Goal: Task Accomplishment & Management: Manage account settings

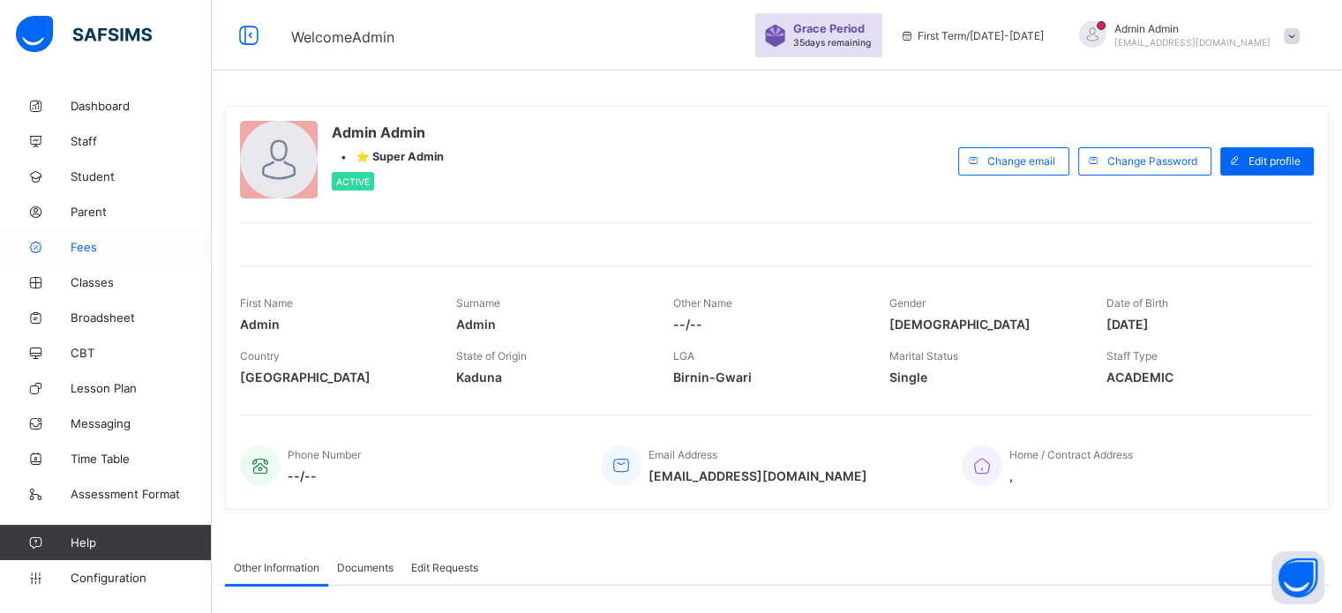
click at [92, 250] on span "Fees" at bounding box center [141, 247] width 141 height 14
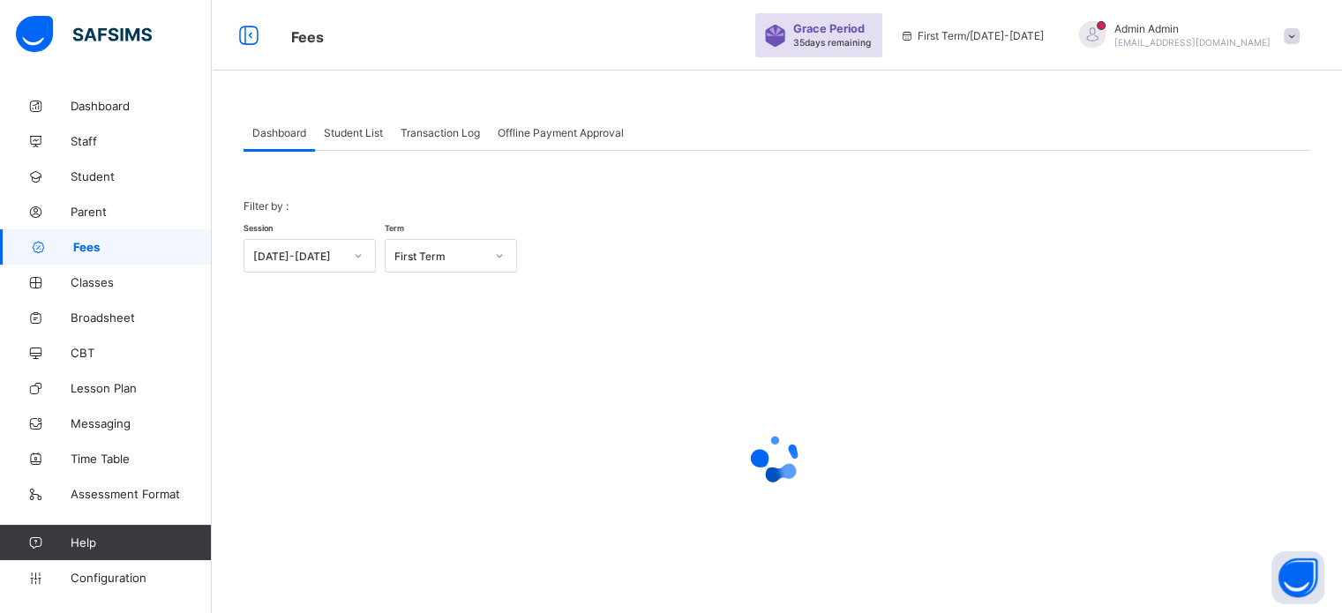
click at [367, 136] on span "Student List" at bounding box center [353, 132] width 59 height 13
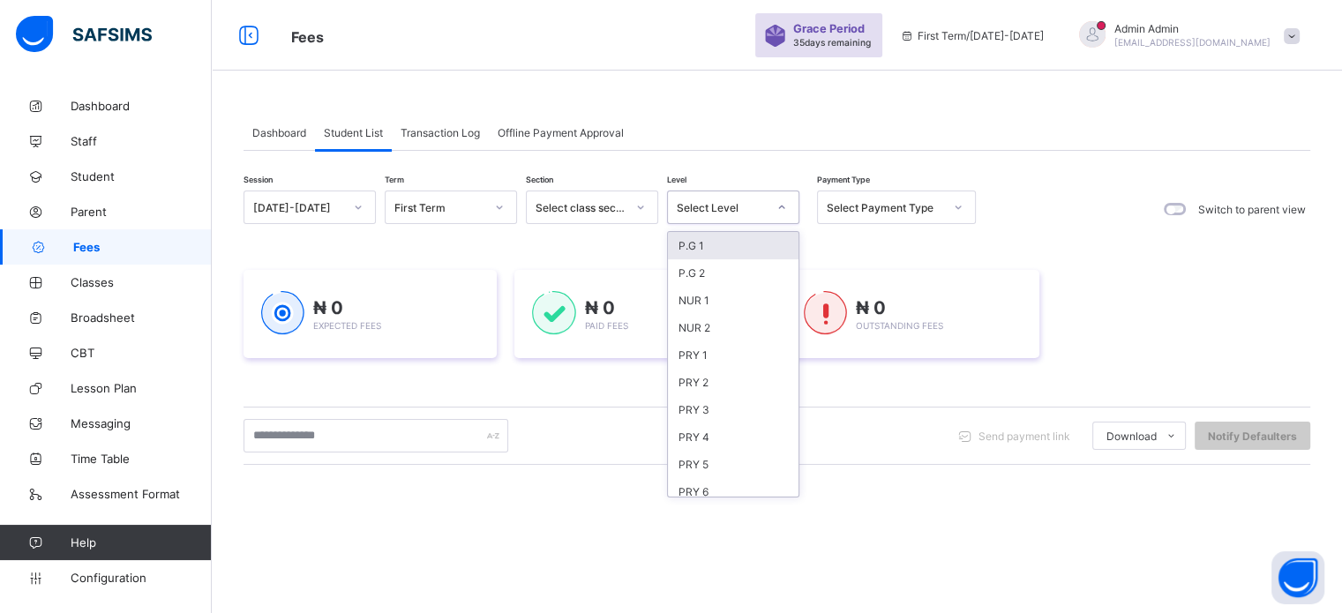
click at [764, 205] on div "Select Level" at bounding box center [722, 207] width 90 height 13
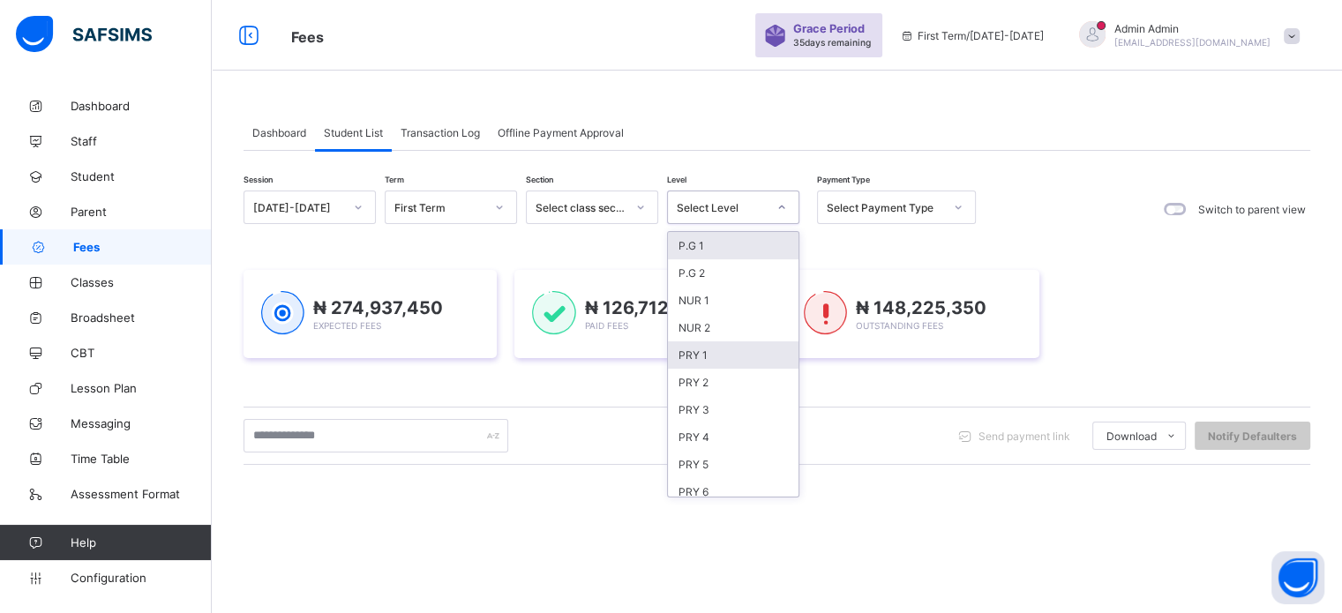
click at [715, 355] on div "PRY 1" at bounding box center [733, 354] width 131 height 27
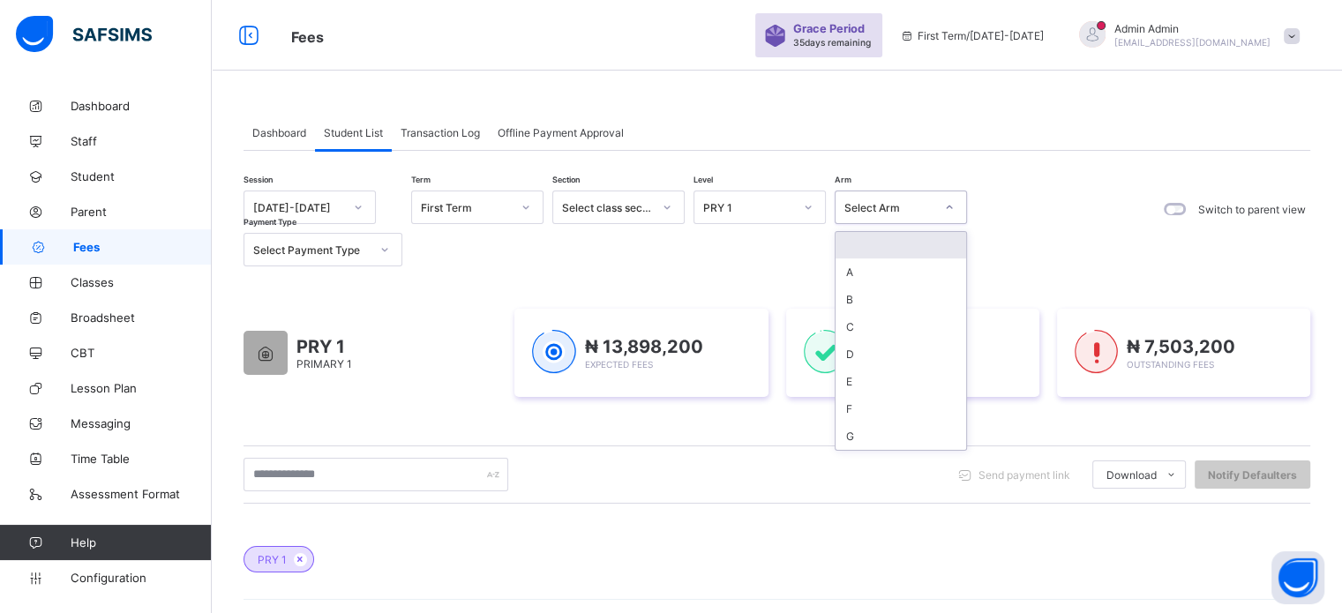
click at [896, 221] on div "Select Arm" at bounding box center [901, 208] width 132 height 34
click at [871, 272] on div "A" at bounding box center [900, 271] width 131 height 27
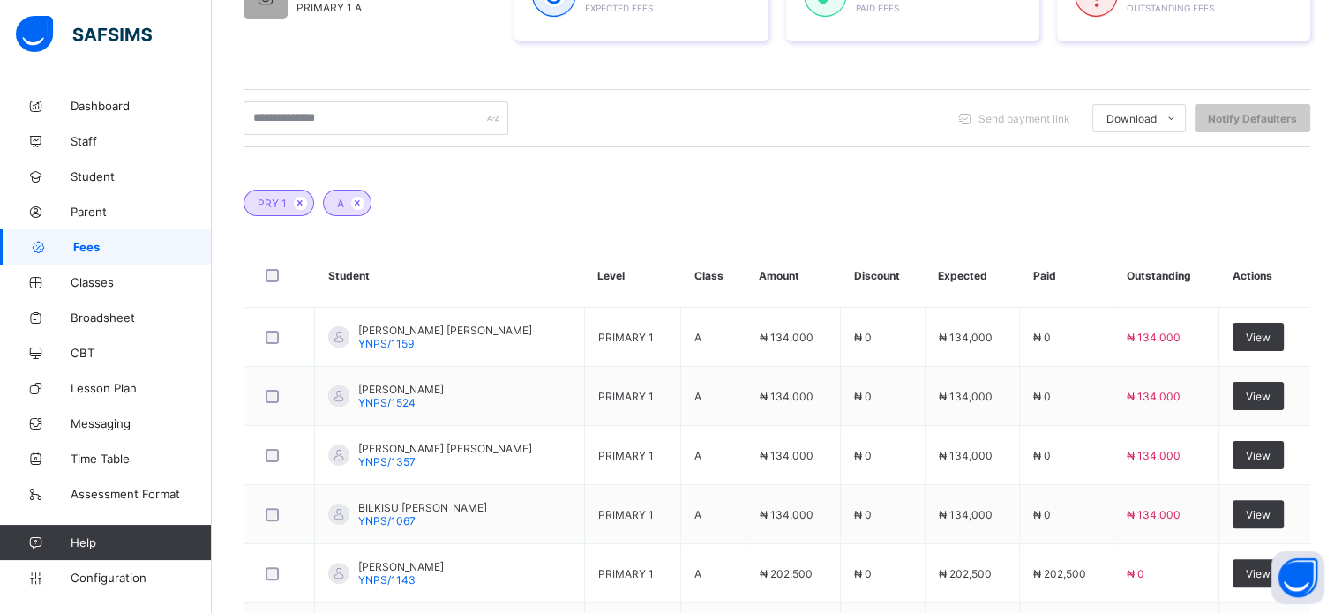
scroll to position [357, 0]
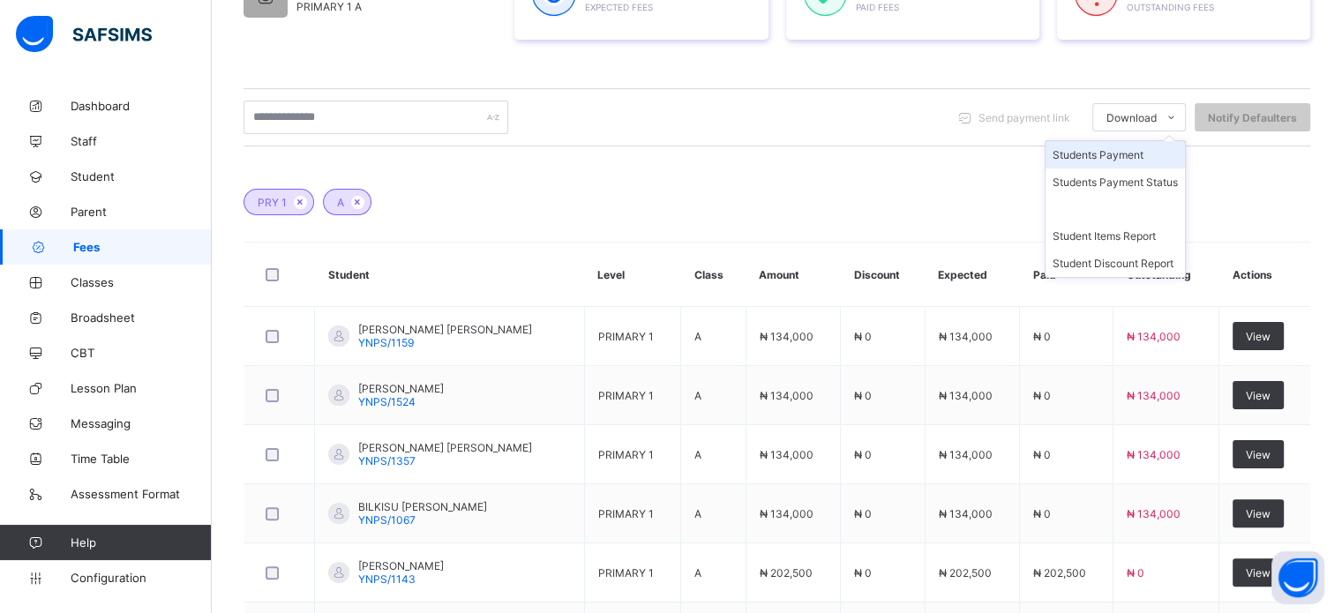
click at [1136, 166] on li "Students Payment" at bounding box center [1114, 154] width 139 height 27
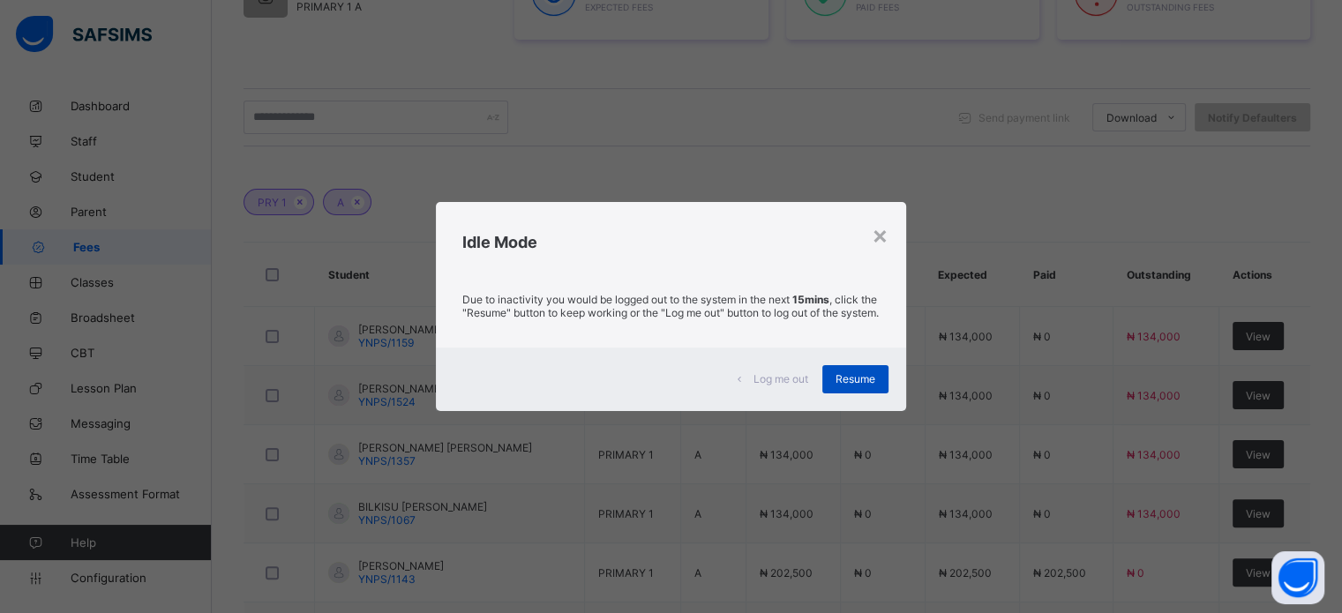
click at [863, 393] on div "Resume" at bounding box center [855, 379] width 66 height 28
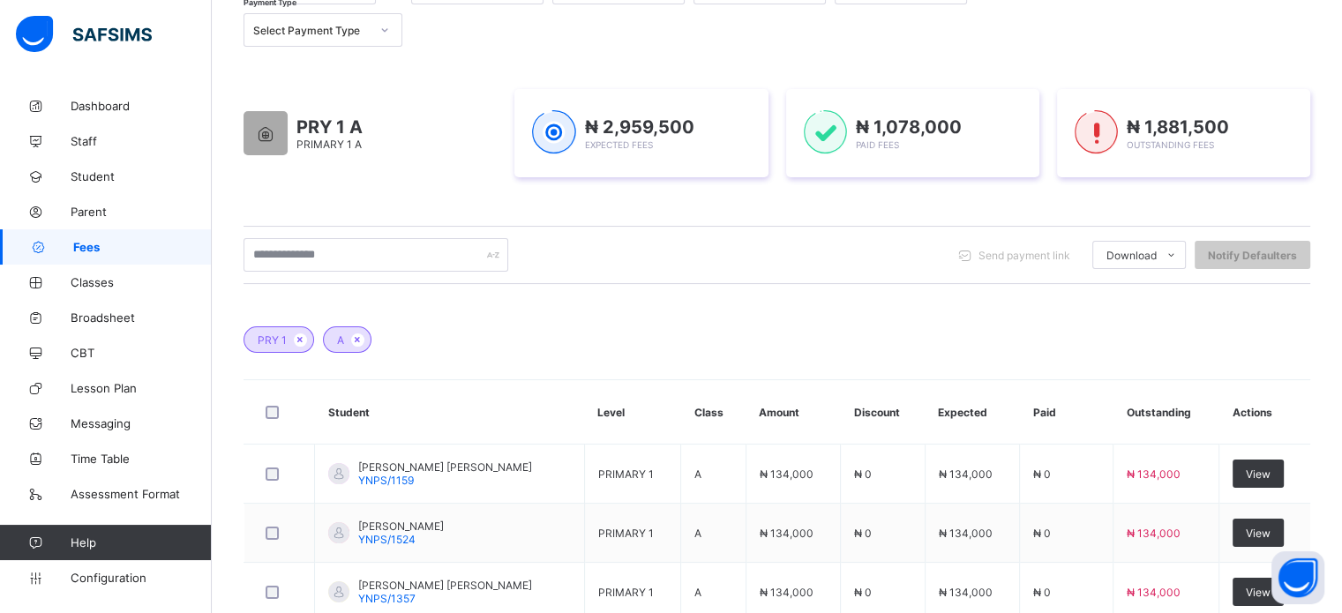
scroll to position [187, 0]
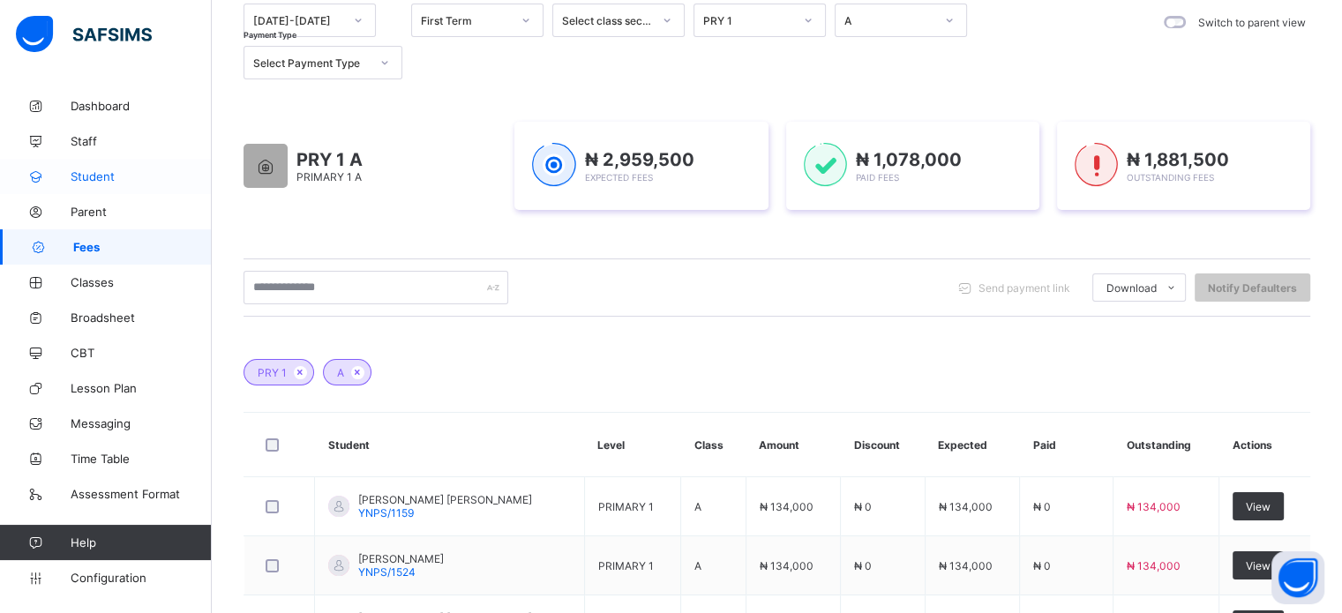
click at [116, 180] on span "Student" at bounding box center [141, 176] width 141 height 14
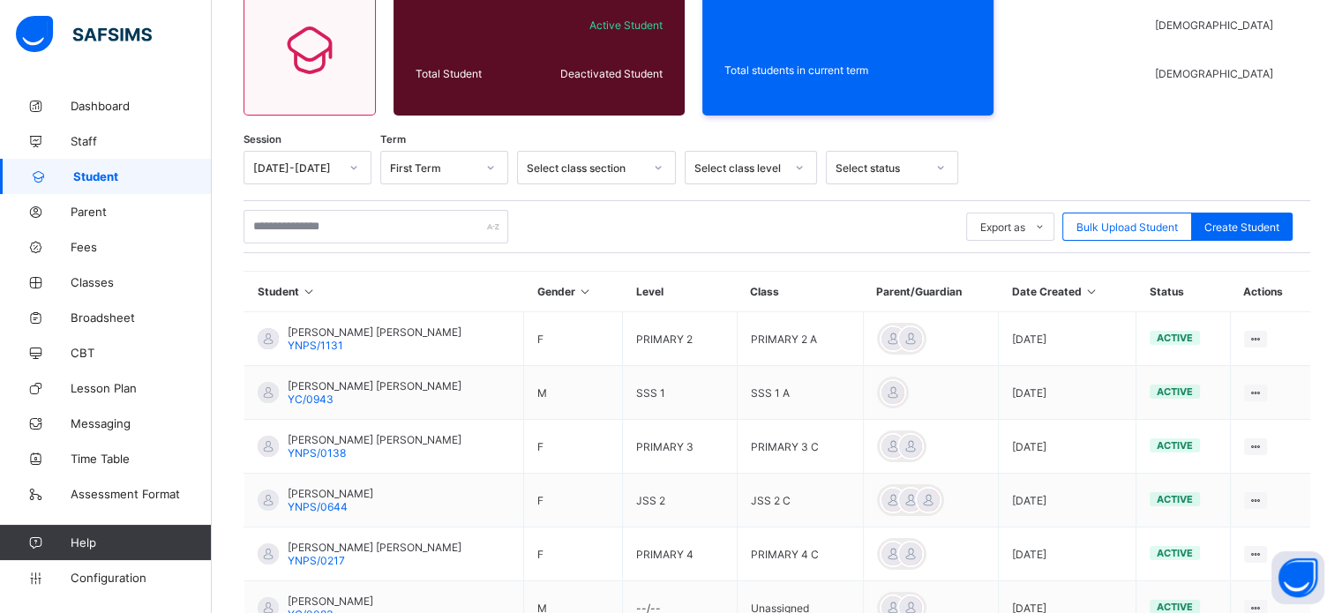
scroll to position [187, 0]
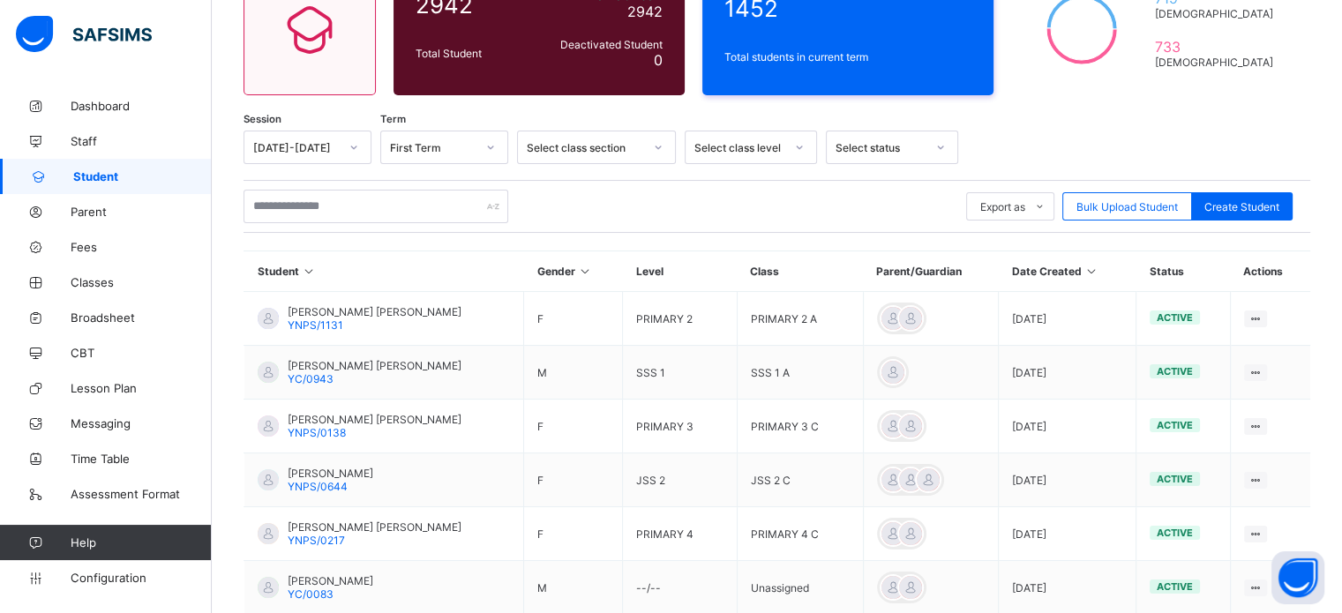
click at [231, 199] on div "Student 2942 Total Student Active Student 2942 Deactivated Student 0 1452 Total…" at bounding box center [777, 415] width 1130 height 1029
click at [232, 201] on div "Student 2942 Total Student Active Student 2942 Deactivated Student 0 1452 Total…" at bounding box center [777, 415] width 1130 height 1029
click at [233, 201] on div "Student 2942 Total Student Active Student 2942 Deactivated Student 0 1452 Total…" at bounding box center [777, 415] width 1130 height 1029
click at [234, 202] on div "Student 2942 Total Student Active Student 2942 Deactivated Student 0 1452 Total…" at bounding box center [777, 415] width 1130 height 1029
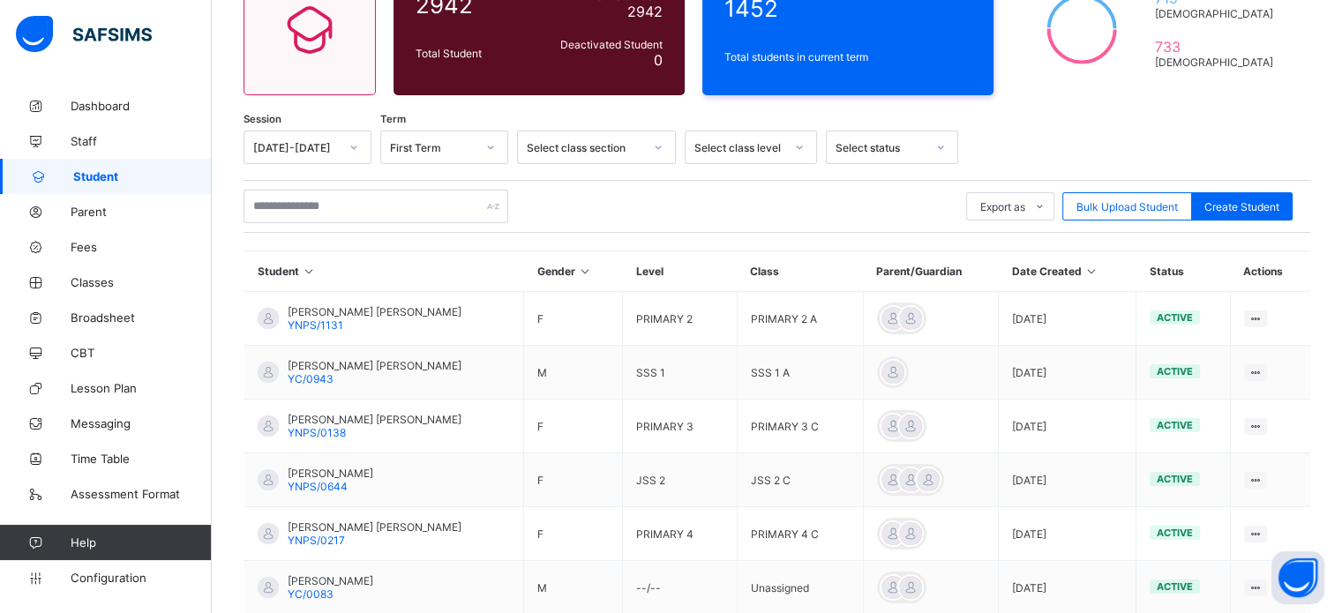
drag, startPoint x: 234, startPoint y: 202, endPoint x: 228, endPoint y: 214, distance: 13.8
click at [235, 202] on div "Student 2942 Total Student Active Student 2942 Deactivated Student 0 1452 Total…" at bounding box center [777, 415] width 1130 height 1029
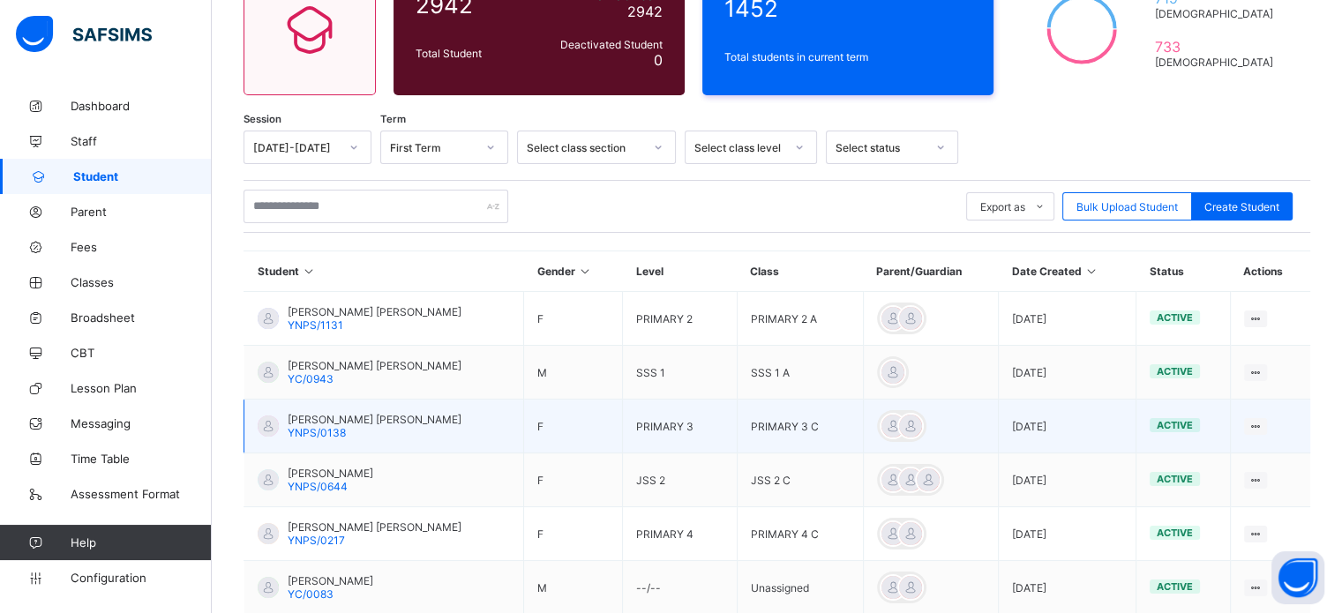
click at [515, 447] on td "[PERSON_NAME] [PERSON_NAME] YNPS/0138" at bounding box center [384, 427] width 280 height 54
click at [516, 451] on td "[PERSON_NAME] [PERSON_NAME] YNPS/0138" at bounding box center [384, 427] width 280 height 54
click at [530, 442] on tr "[PERSON_NAME] [PERSON_NAME] YNPS/0138 F PRIMARY 3 PRIMARY 3 C [DATE] active Vie…" at bounding box center [777, 427] width 1067 height 54
